Goal: Entertainment & Leisure: Consume media (video, audio)

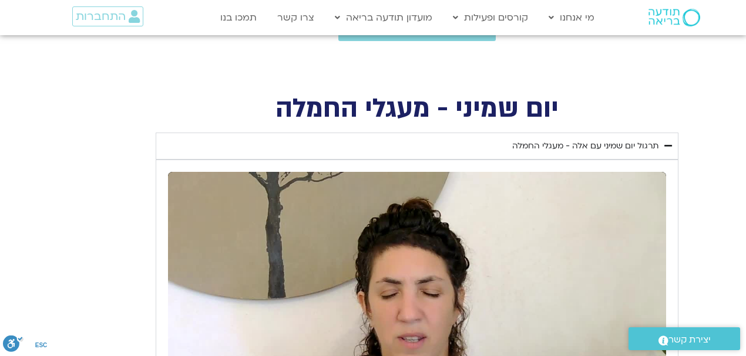
scroll to position [470, 0]
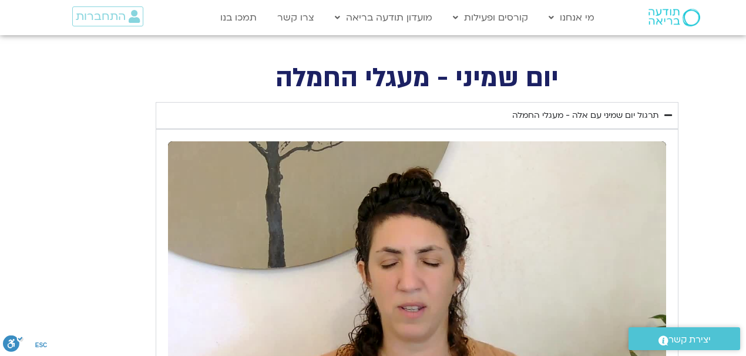
click at [513, 112] on div "תרגול יום שמיני עם אלה - מעגלי החמלה" at bounding box center [585, 116] width 146 height 14
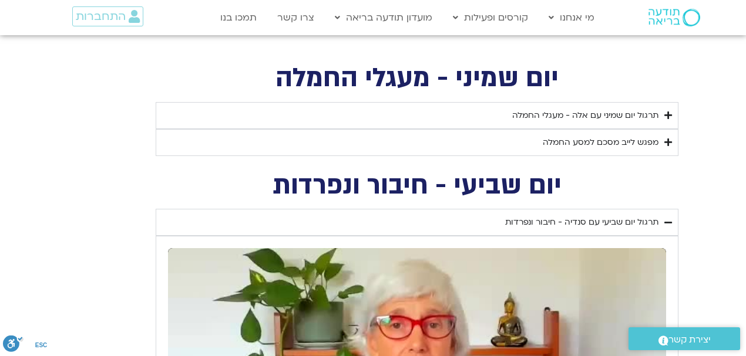
click at [513, 112] on div "תרגול יום שמיני עם אלה - מעגלי החמלה" at bounding box center [585, 116] width 146 height 14
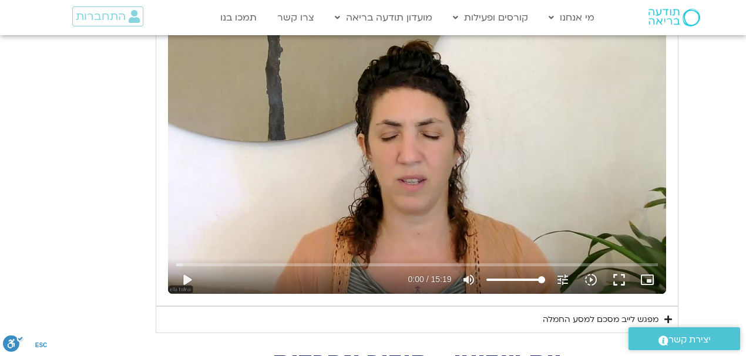
scroll to position [587, 0]
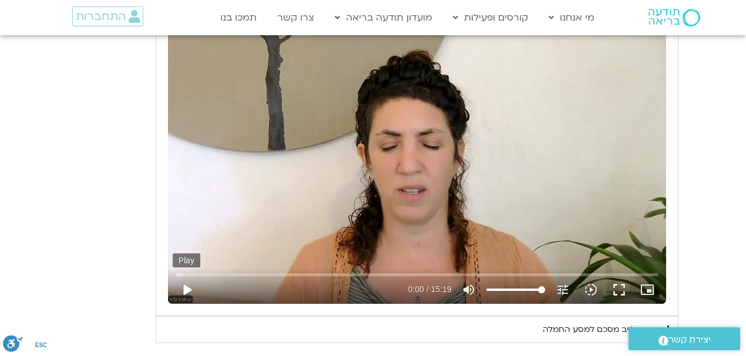
click at [183, 287] on button "play_arrow" at bounding box center [187, 290] width 28 height 28
type input "2.458415"
type input "57.7533143939394"
type input "2.590555"
type input "57.7533143939394"
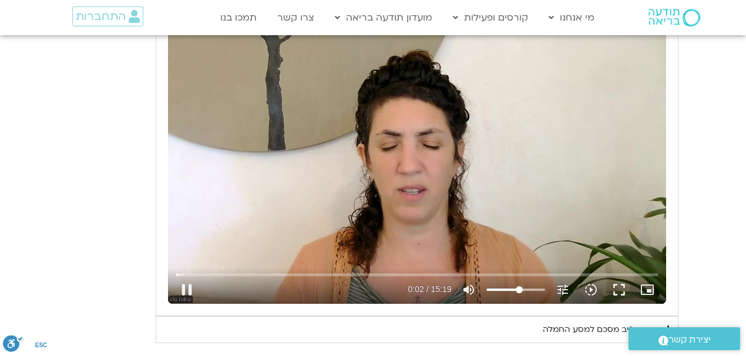
click at [519, 287] on input "Volume" at bounding box center [515, 290] width 59 height 7
type input "3.255162"
type input "68.359375"
type input "3.384408"
type input "68.359375"
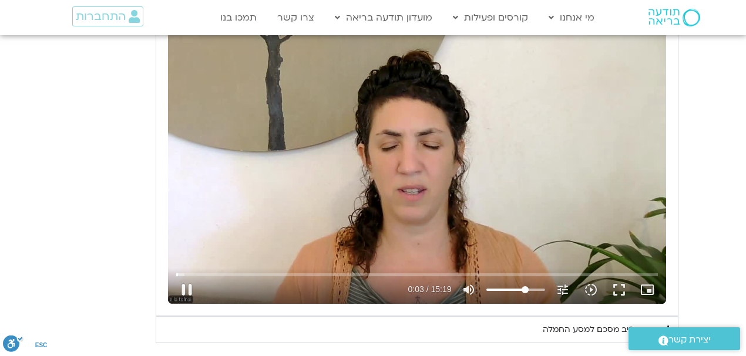
click at [525, 288] on input "Volume" at bounding box center [515, 290] width 59 height 7
click at [624, 289] on button "fullscreen" at bounding box center [619, 290] width 28 height 28
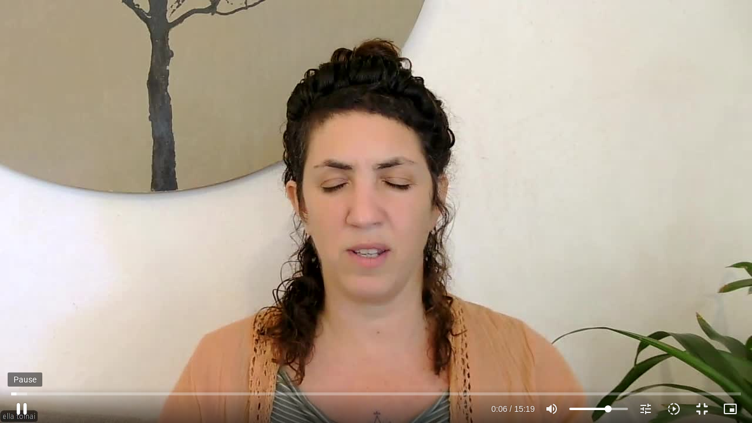
click at [23, 409] on button "pause" at bounding box center [22, 409] width 28 height 28
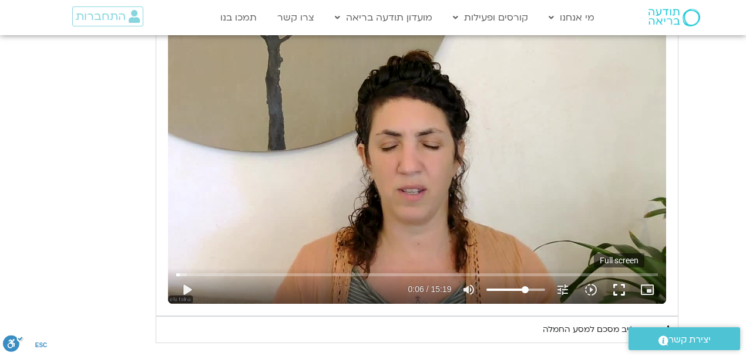
click at [620, 286] on button "fullscreen" at bounding box center [619, 290] width 28 height 28
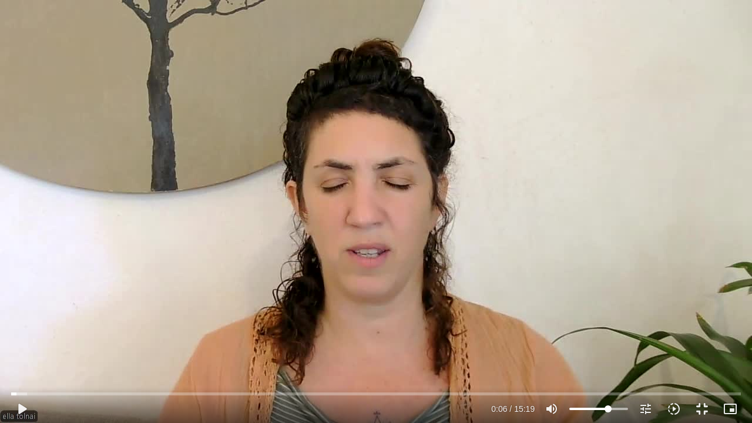
click at [523, 269] on div "Skip Ad 14:07 play_arrow 0:06 / 15:19 volume_up Mute tune Resolution Auto 720p …" at bounding box center [376, 211] width 752 height 423
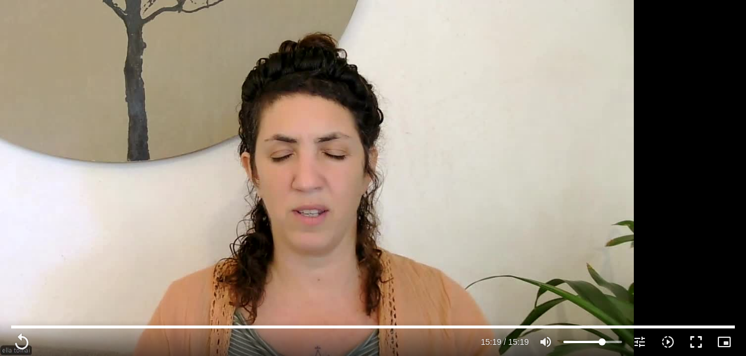
scroll to position [430, 0]
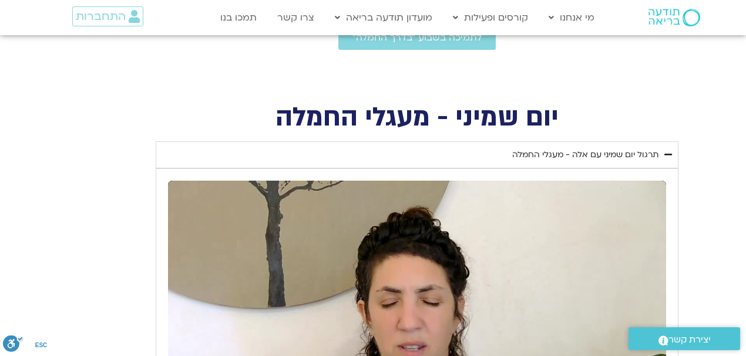
click at [601, 154] on div "תרגול יום שמיני עם אלה - מעגלי החמלה" at bounding box center [585, 155] width 146 height 14
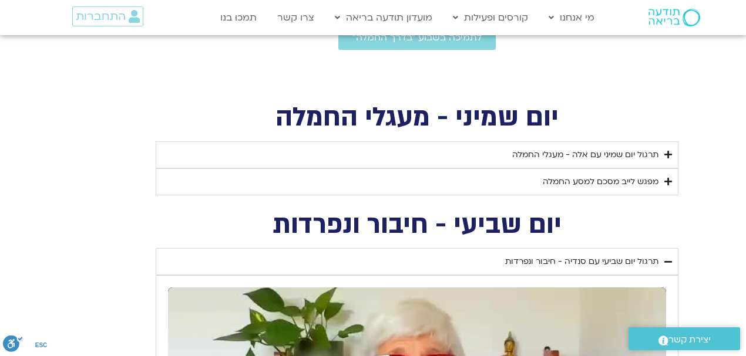
click at [592, 180] on div "מפגש לייב מסכם למסע החמלה" at bounding box center [601, 182] width 116 height 14
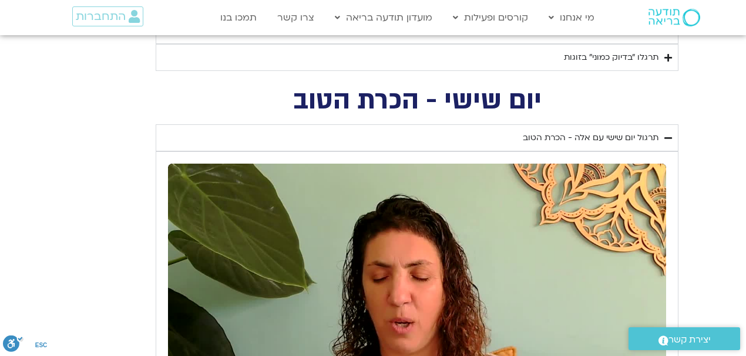
scroll to position [861, 0]
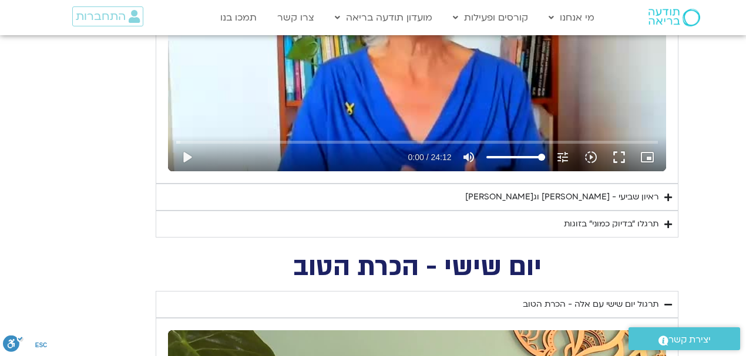
click at [544, 197] on div "ראיון שביעי - [PERSON_NAME] וג[PERSON_NAME]" at bounding box center [561, 197] width 193 height 14
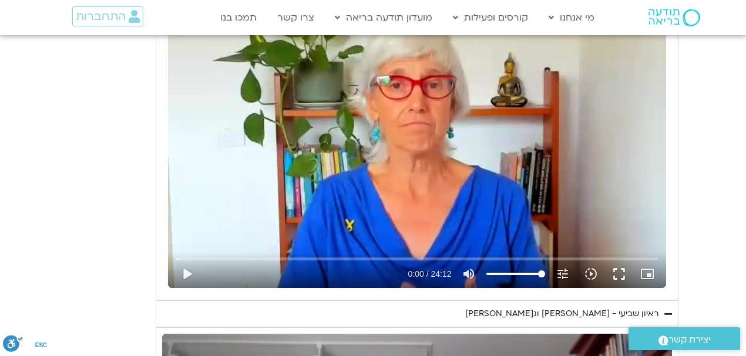
scroll to position [743, 0]
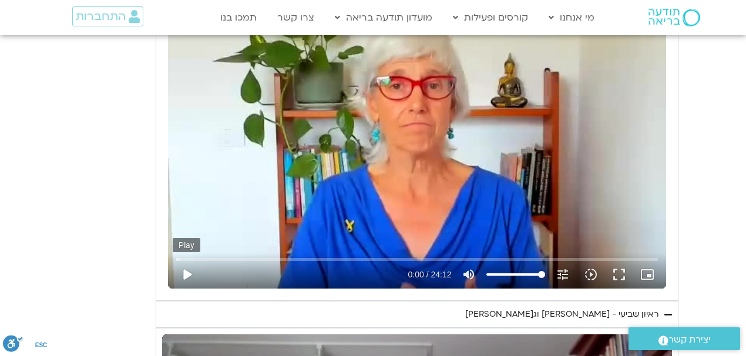
click at [182, 279] on button "play_arrow" at bounding box center [187, 275] width 28 height 28
type input "919"
type input "0.019089"
type input "919"
type input "0.123707"
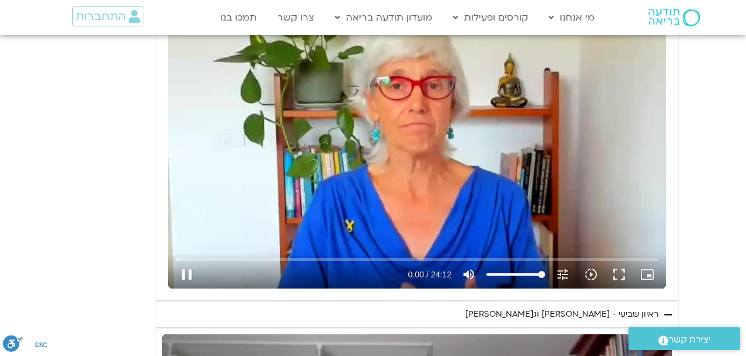
type input "919"
type input "0.2518"
type input "919"
type input "0.385124"
type input "919"
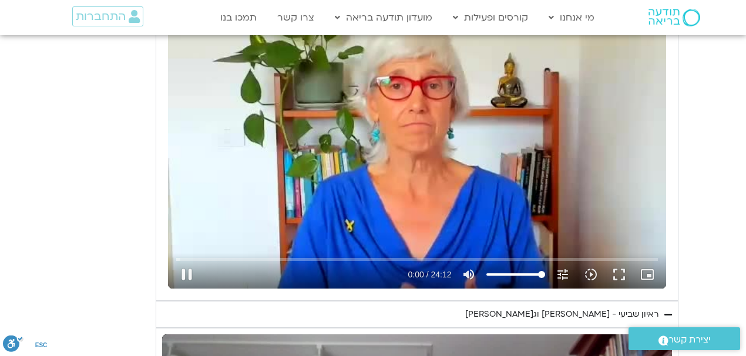
type input "0.455118"
type input "919"
type input "0.530796"
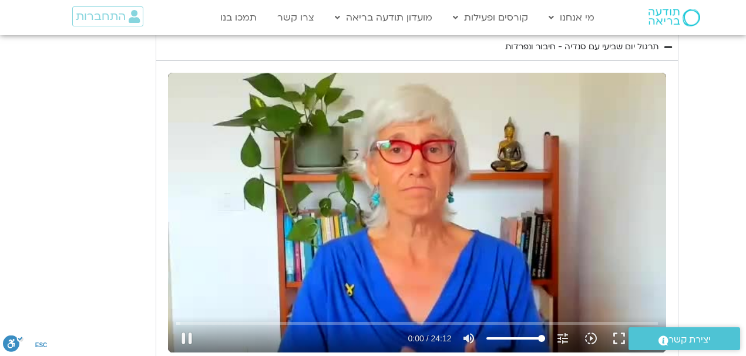
type input "919"
type input "0.671755"
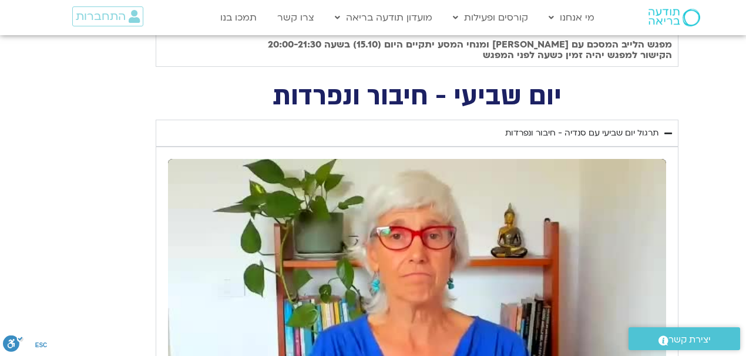
type input "919"
type input "0.803696"
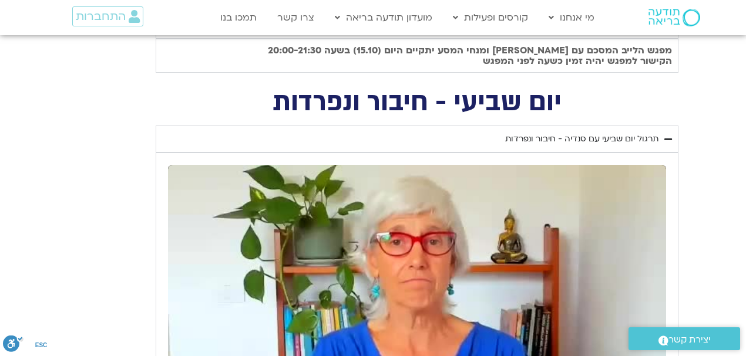
type input "919"
type input "0.93297"
type input "919"
type input "1.063472"
type input "919"
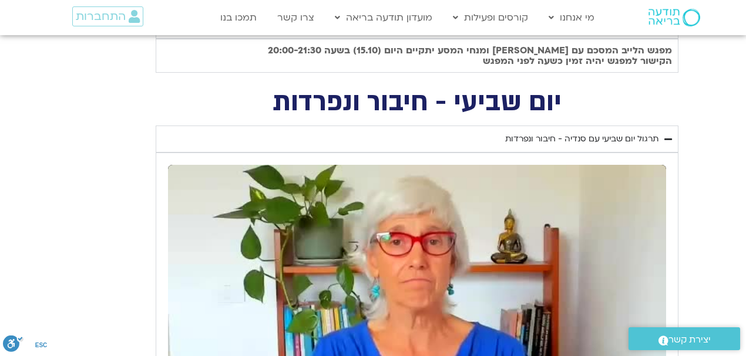
type input "1.322606"
type input "919"
type input "1.451888"
type input "919"
type input "1.471362"
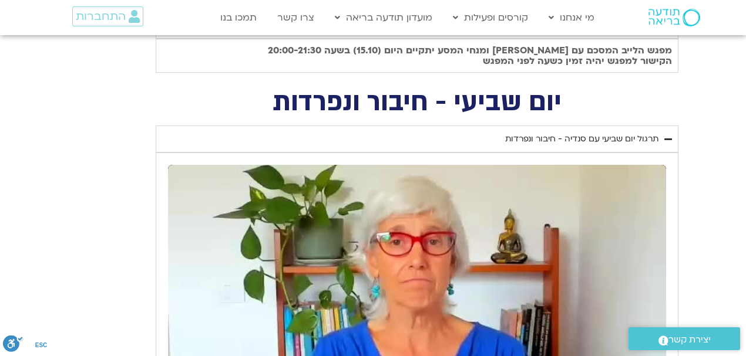
type input "919"
type input "3.089919"
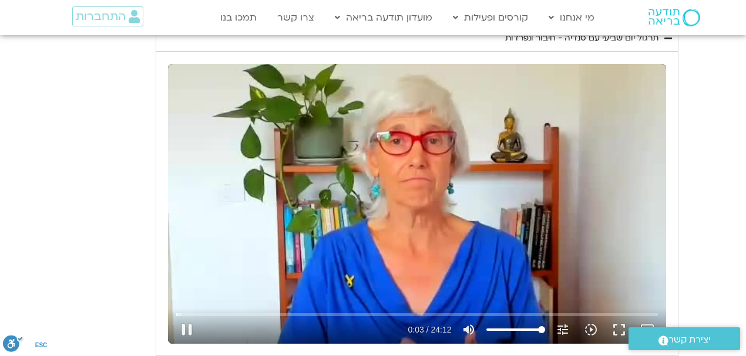
type input "919"
type input "3.176822"
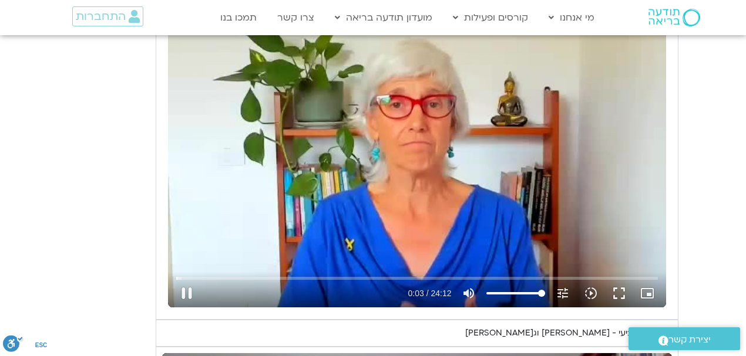
type input "919"
type input "3.309898"
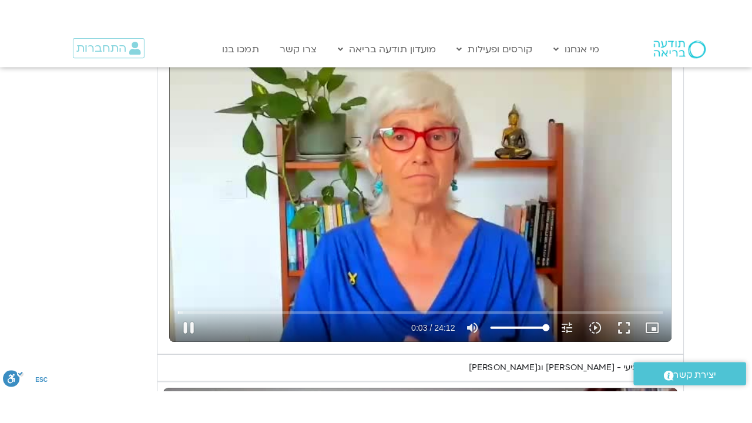
scroll to position [743, 0]
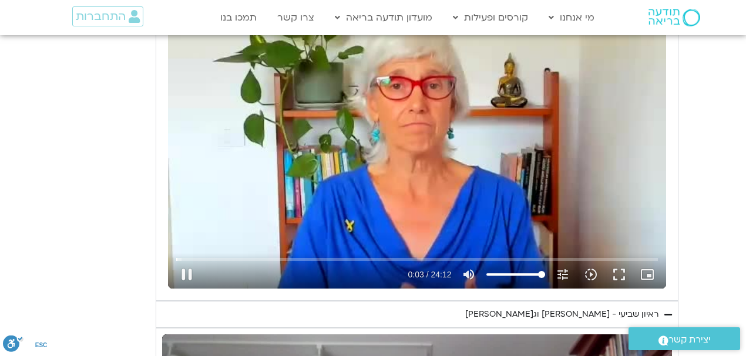
type input "919"
type input "3.538131"
type input "919"
type input "3.588409"
type input "919"
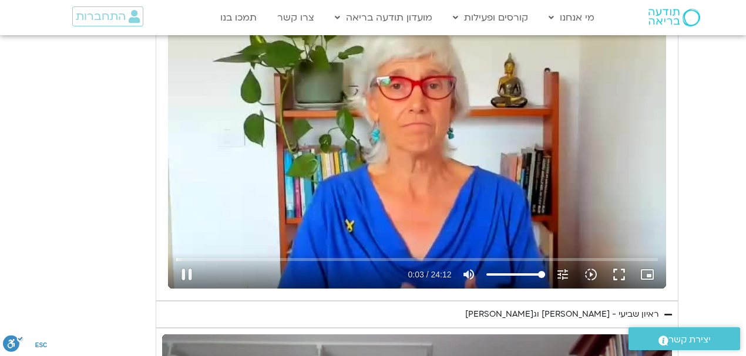
type input "3.818645"
type input "919"
type input "3.965298"
type input "919"
type input "4.08408"
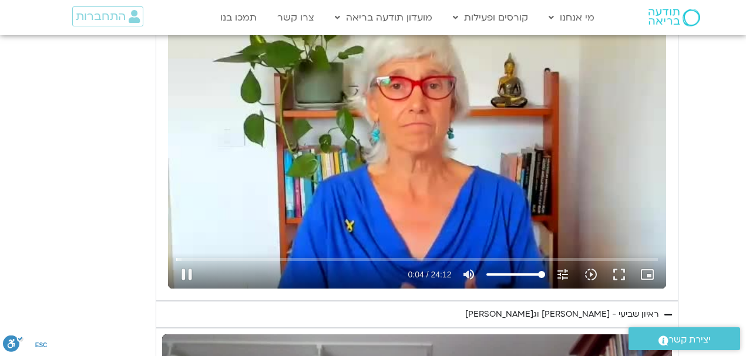
type input "919"
type input "4.215241"
type input "919"
type input "4.349122"
type input "919"
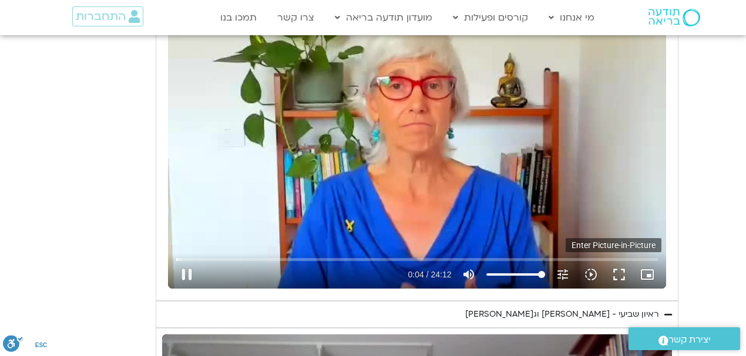
type input "4.464524"
type input "919"
type input "4.597808"
type input "919"
type input "4.730854"
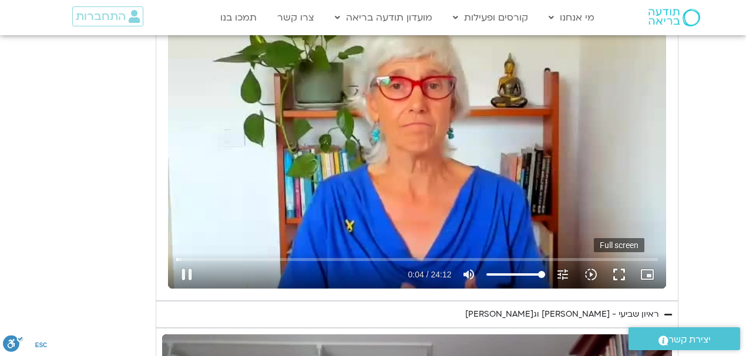
type input "919"
type input "4.798364"
type input "919"
type input "4.964115"
type input "919"
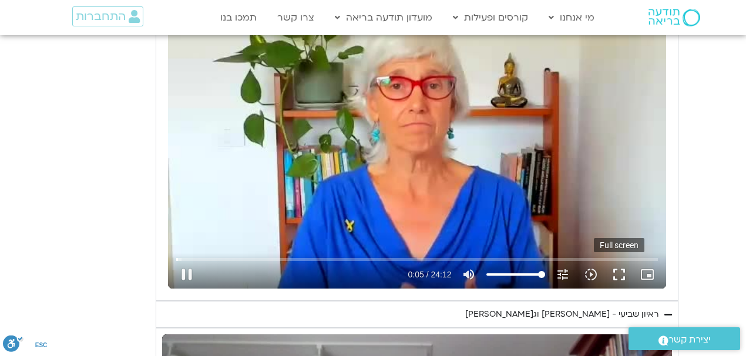
type input "5.130864"
type input "919"
type input "5.256236"
type input "919"
type input "5.314974"
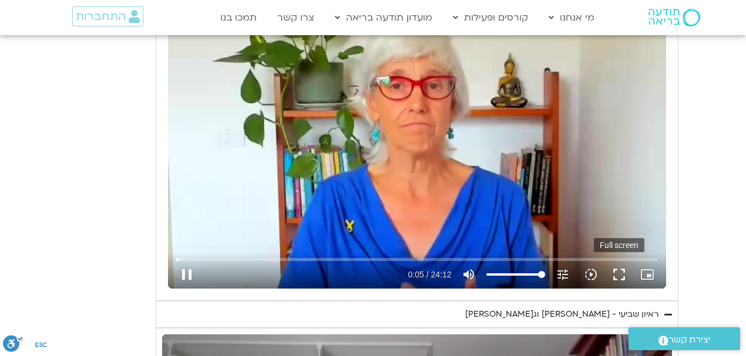
click at [618, 274] on button "fullscreen" at bounding box center [619, 275] width 28 height 28
type input "919"
type input "5.534271"
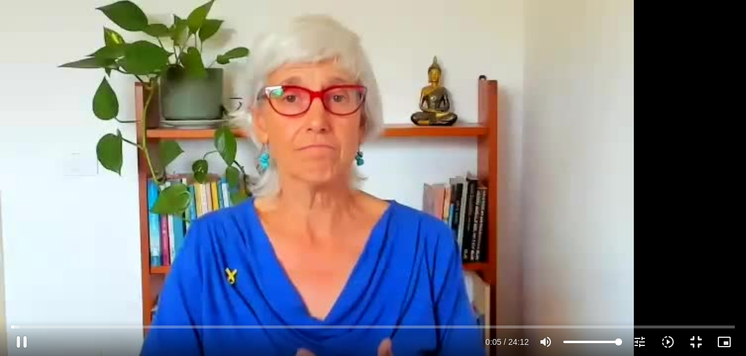
type input "919"
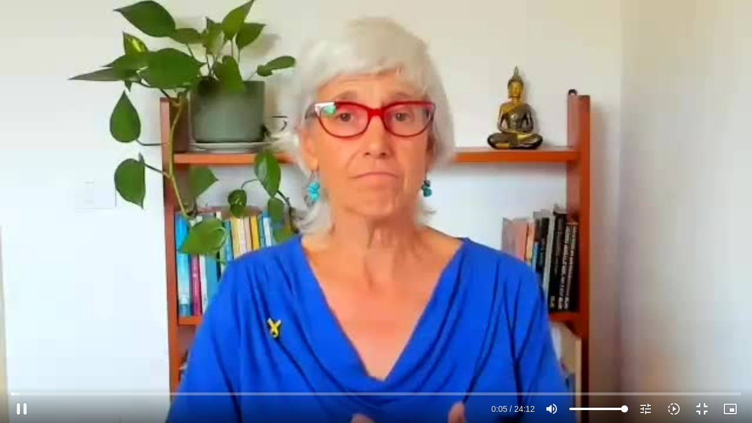
type input "5.706244"
type input "919"
type input "5.786379"
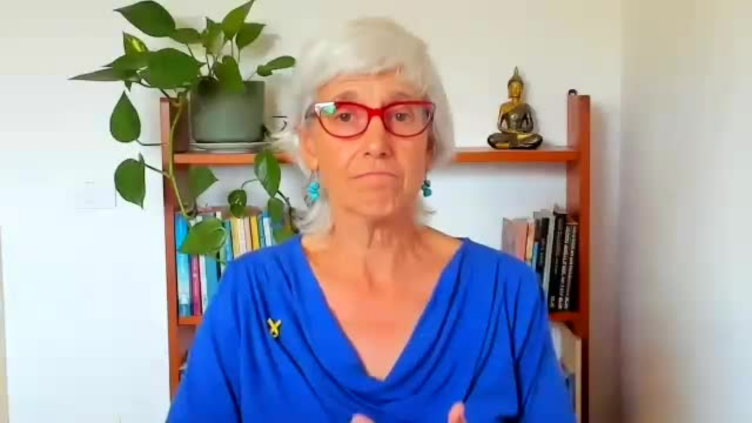
type input "919"
type input "493.415813"
type input "919"
type input "493.544375"
type input "919"
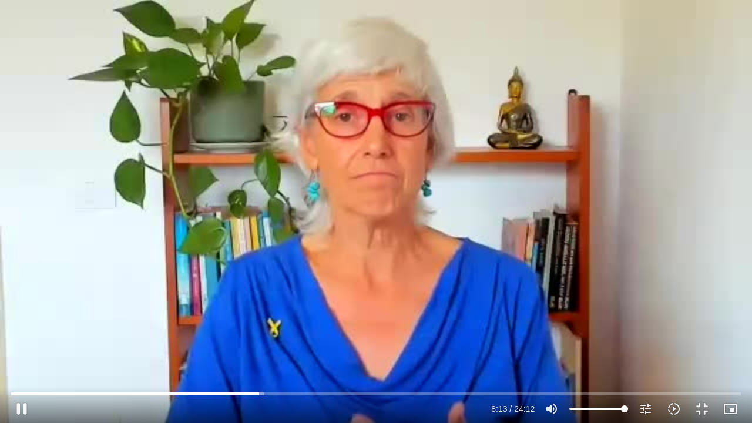
type input "493.677535"
type input "919"
type input "493.810907"
type input "919"
type input "493.944584"
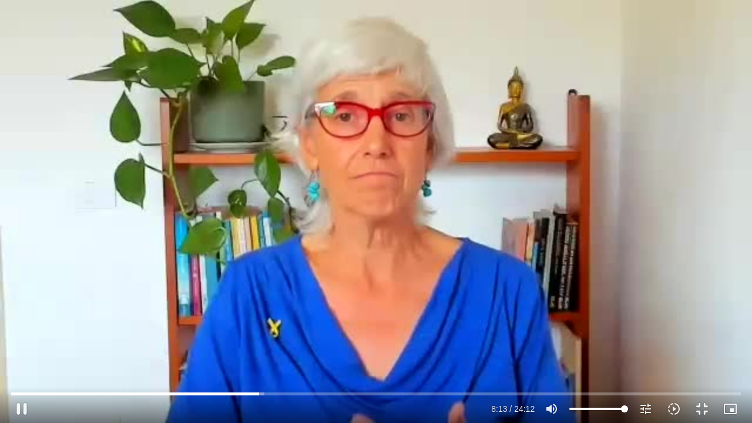
type input "919"
type input "494.081626"
type input "919"
type input "494.225935"
type input "919"
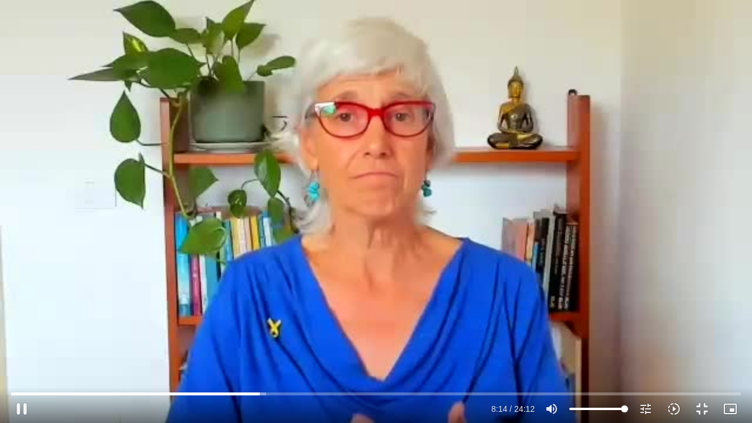
type input "494.357334"
type input "919"
type input "494.482632"
type input "919"
type input "494.611115"
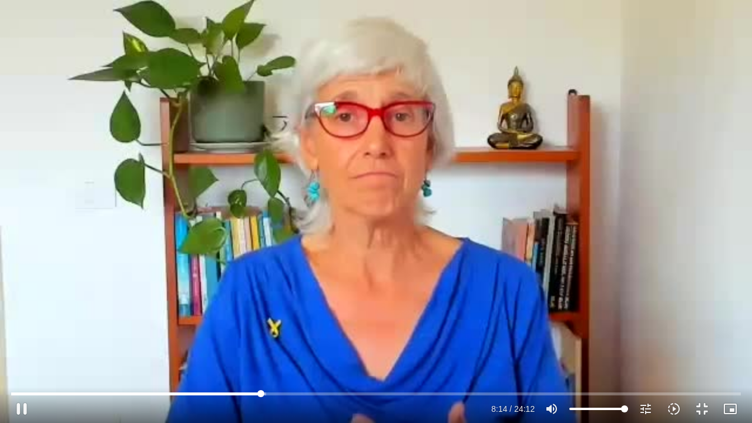
type input "919"
type input "494.745231"
type input "919"
type input "494.877774"
type input "919"
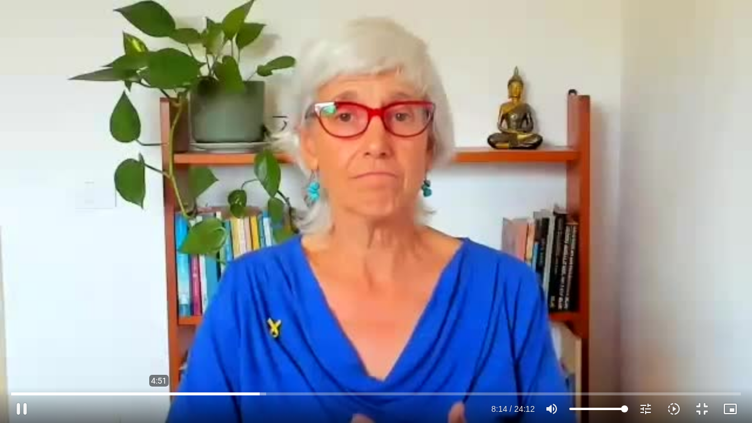
type input "495.008491"
type input "919"
type input "495.144741"
type input "919"
type input "495.258856"
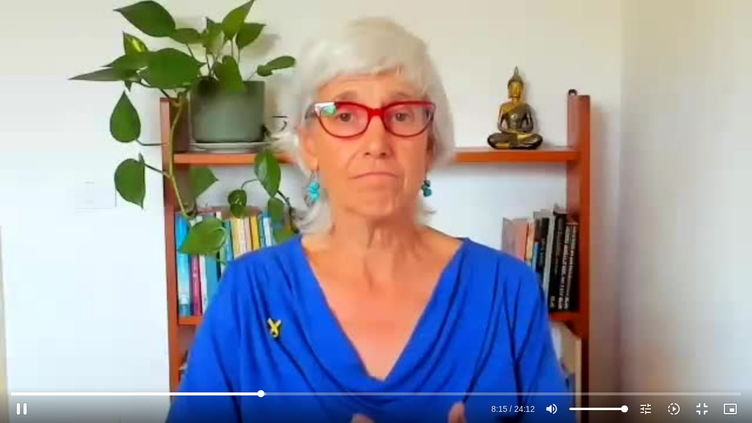
type input "919"
type input "495.325821"
type input "919"
type input "495.543782"
type input "919"
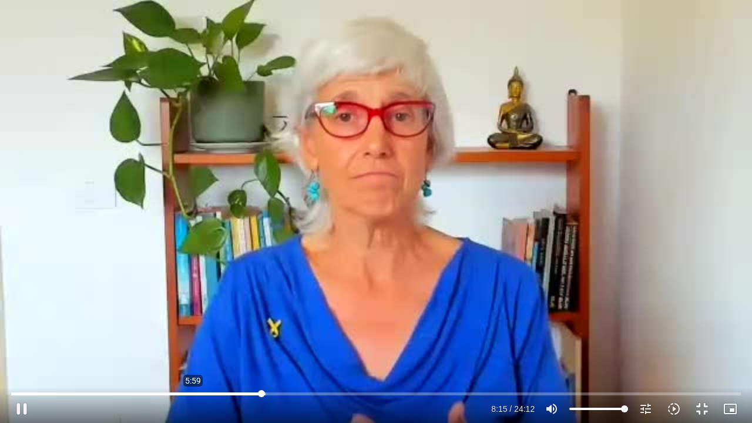
type input "495.660606"
type input "919"
type input "359.567877884827"
type input "919"
click at [193, 392] on input "Seek" at bounding box center [375, 393] width 729 height 7
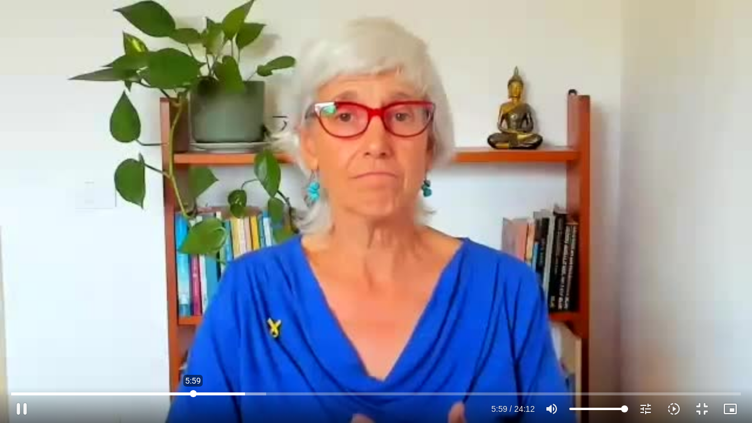
type input "359.567877"
type input "919"
type input "359.646644"
type input "919"
type input "359.778648"
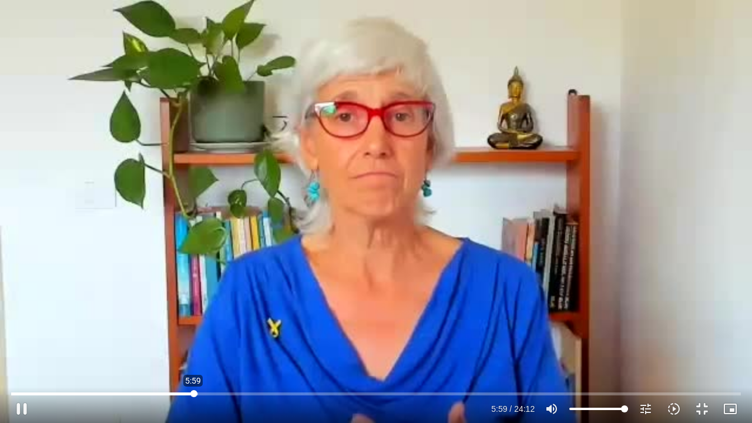
type input "919"
type input "359.912124"
type input "919"
type input "360.044588"
type input "919"
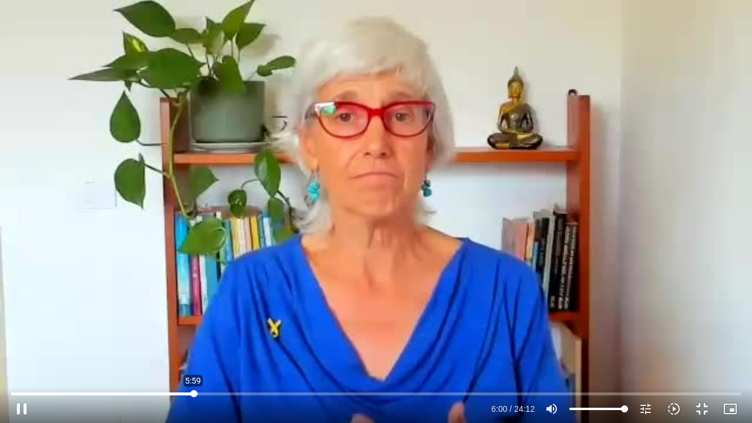
type input "360.178032"
type input "919"
type input "360.313033"
type input "919"
type input "360.54643"
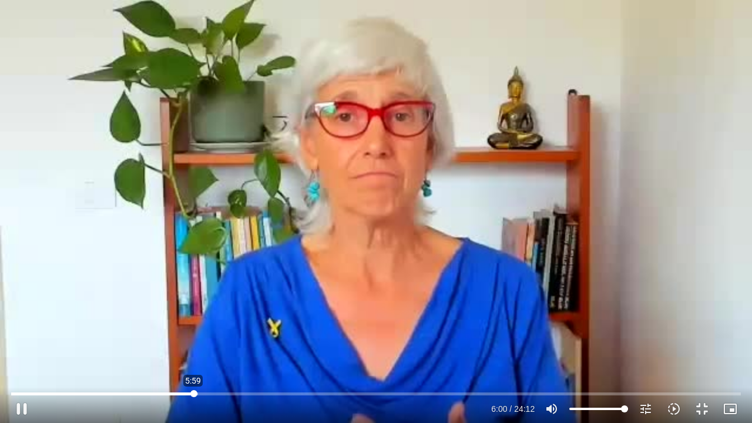
type input "919"
type input "360.685466"
type input "919"
type input "360.817331"
type input "919"
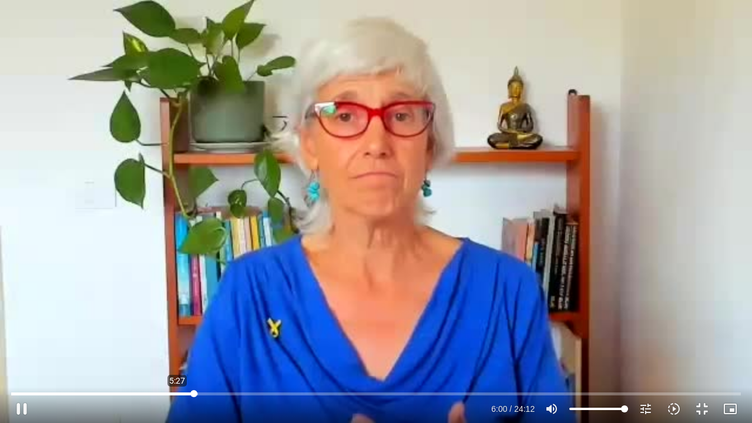
type input "360.84365"
type input "919"
type input "360.9821"
type input "919"
type input "361.119833"
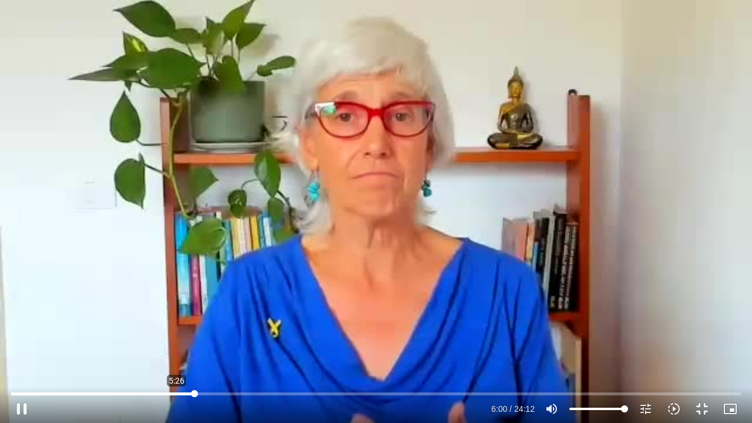
type input "919"
type input "361.244762"
type input "919"
type input "361.492142"
type input "919"
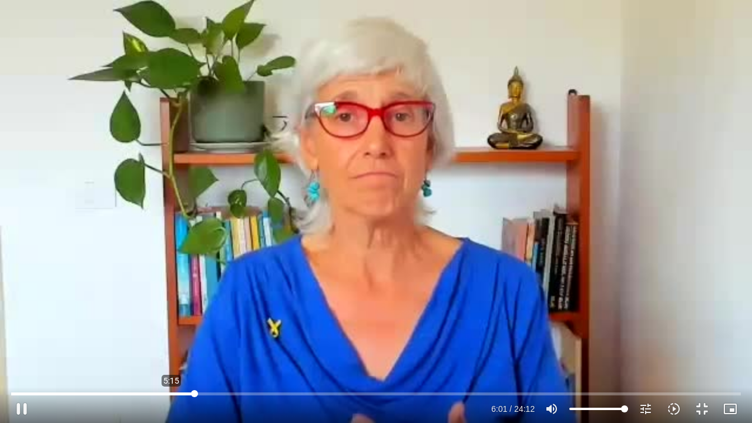
type input "361.630055"
type input "919"
type input "361.649261"
type input "919"
type input "361.779433"
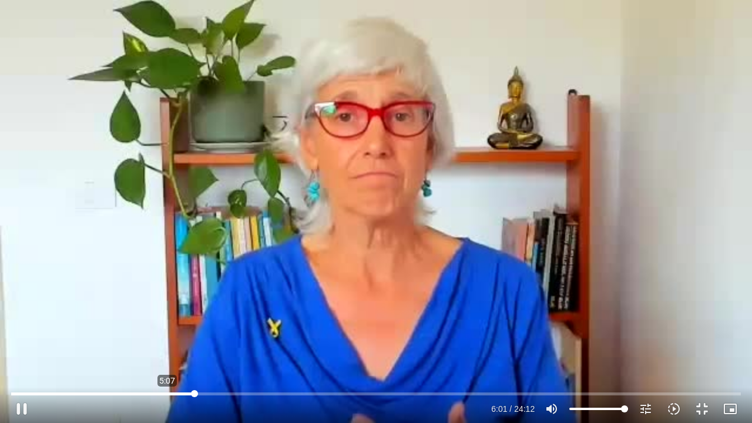
type input "919"
type input "361.912371"
type input "919"
type input "307.615946426455"
type input "919"
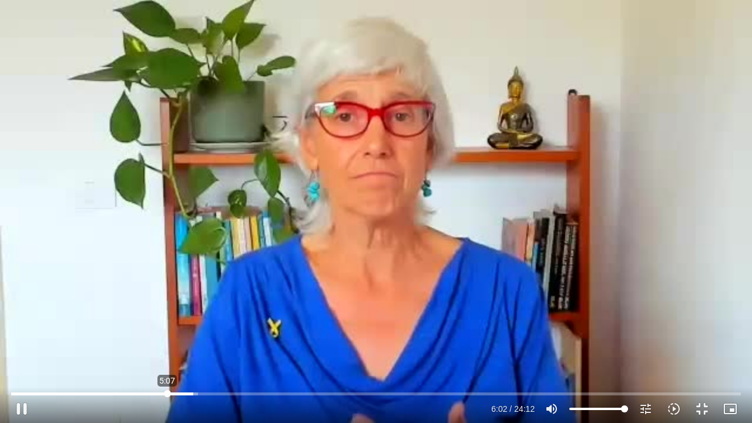
click at [167, 392] on input "Seek" at bounding box center [375, 393] width 729 height 7
type input "307.615946"
type input "919"
type input "307.675864"
type input "919"
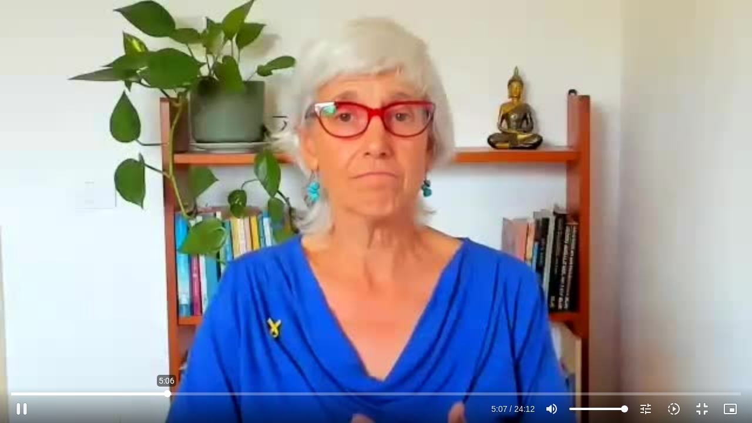
type input "307.927717"
type input "919"
type input "307.938052"
type input "919"
type input "308.070124"
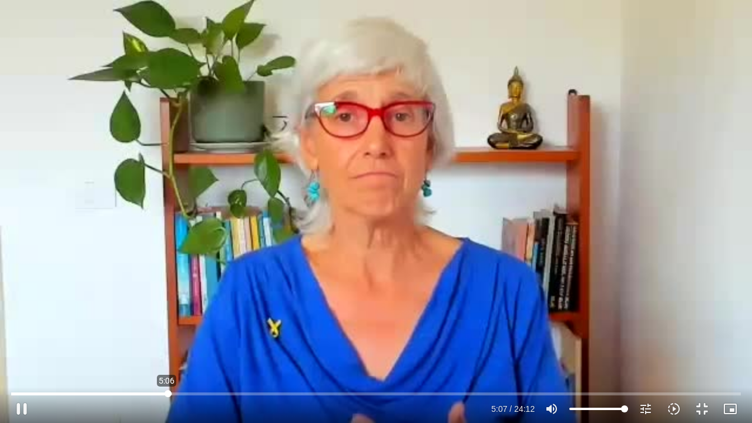
type input "919"
type input "308.211214"
type input "919"
type input "308.441861"
type input "919"
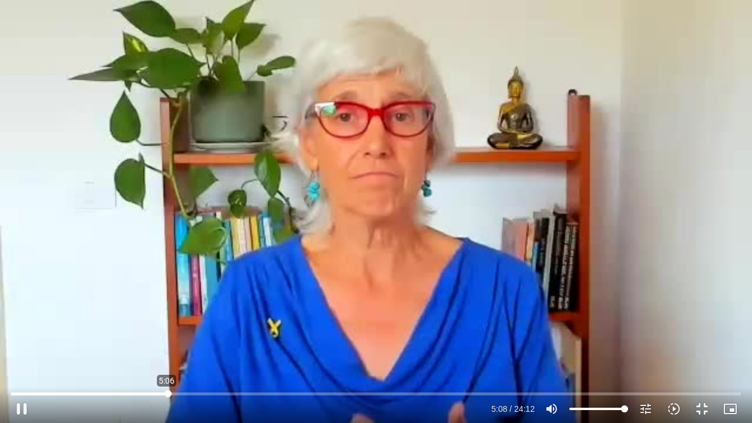
type input "308.557745"
type input "919"
type input "308.602397"
type input "919"
type input "308.858767"
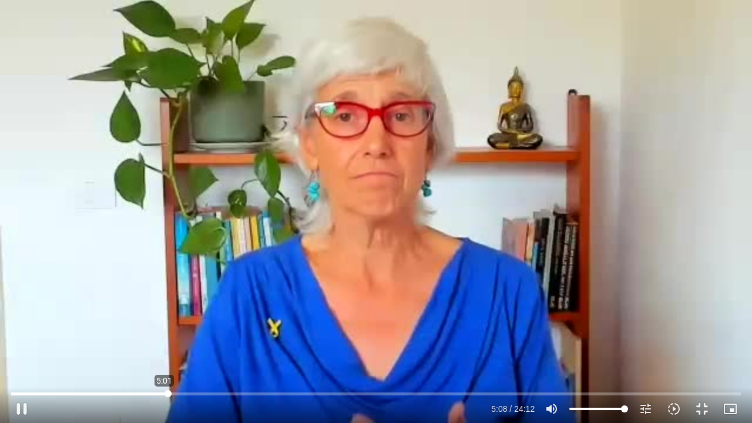
type input "919"
type input "308.974356"
type input "919"
type input "309.01103"
type input "919"
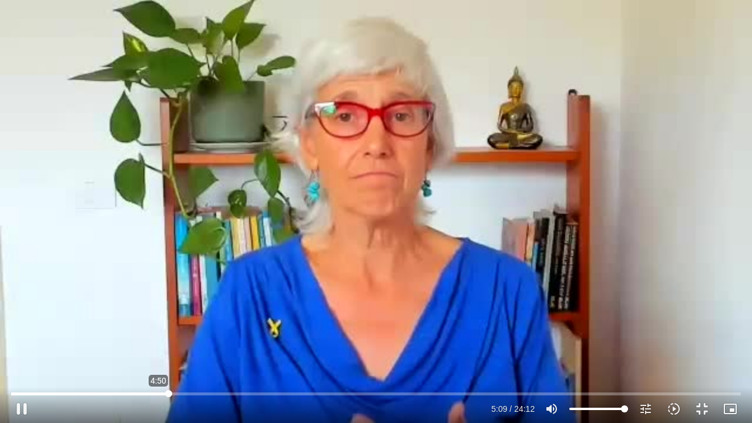
type input "309.135636"
type input "919"
type input "309.268345"
type input "919"
type input "309.490478"
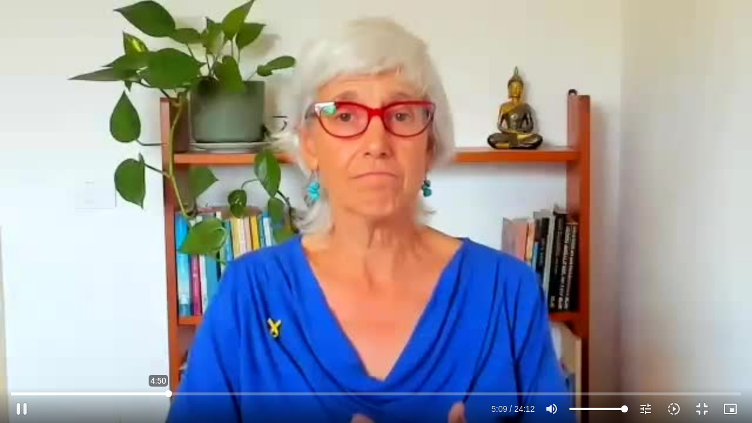
type input "919"
type input "309.664252"
type input "919"
type input "309.72548"
type input "919"
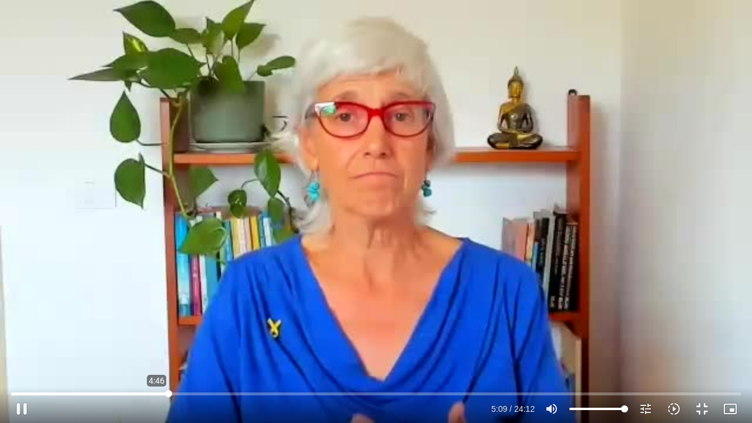
type input "309.809726"
type input "919"
click at [153, 393] on input "Seek" at bounding box center [375, 393] width 729 height 7
type input "278.491378"
type input "919"
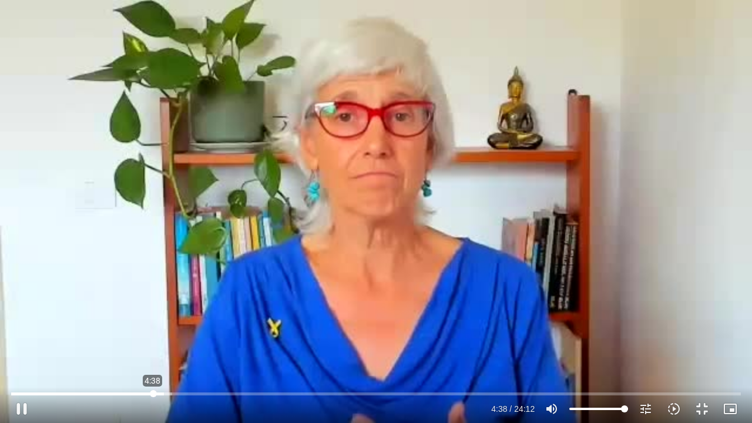
type input "278.536066"
type input "919"
type input "278.666913"
type input "919"
type input "278.800362"
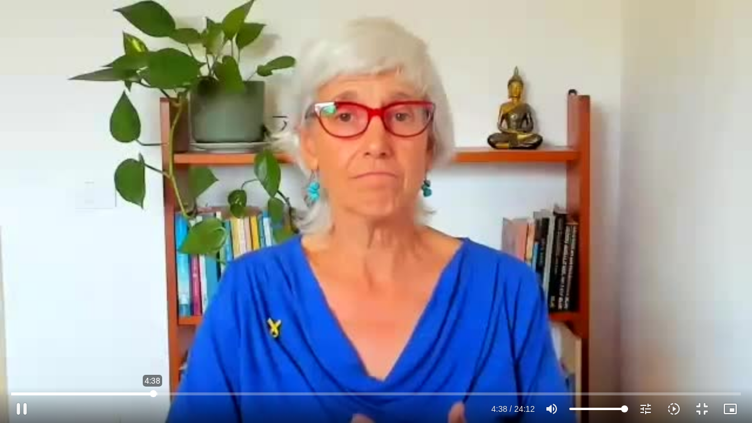
type input "919"
type input "278.933875"
click at [319, 330] on div "Skip Ad 4:48 pause 4:43 / 24:12 volume_up Mute tune Resolution Auto 240p slow_m…" at bounding box center [376, 211] width 752 height 423
click at [400, 252] on div "Skip Ad 4:48 play_arrow 4:43 / 24:12 volume_up Mute tune Resolution Auto 240p s…" at bounding box center [376, 211] width 752 height 423
click at [358, 205] on div "Skip Ad 4:48 pause 9:35 / 24:12 volume_up Mute tune Resolution Auto 240p slow_m…" at bounding box center [376, 211] width 752 height 423
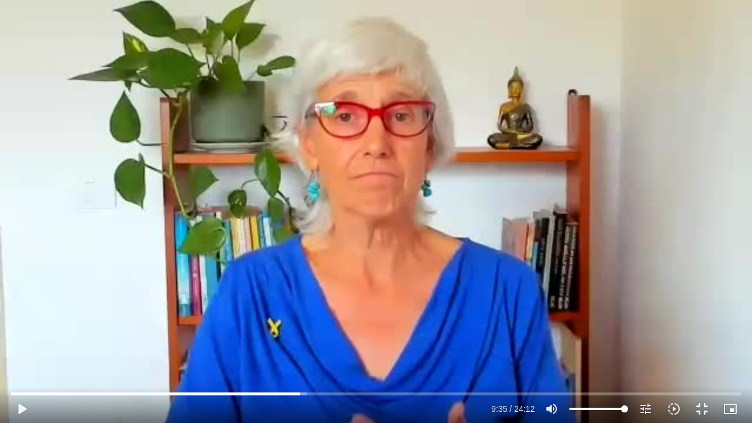
click at [358, 205] on div "Skip Ad 4:48 play_arrow 9:35 / 24:12 volume_up Mute tune Resolution Auto 240p s…" at bounding box center [376, 211] width 752 height 423
click at [222, 231] on div "Skip Ad 4:48 pause 9:37 / 24:12 volume_up Mute tune Resolution Auto 240p slow_m…" at bounding box center [376, 211] width 752 height 423
